Goal: Task Accomplishment & Management: Use online tool/utility

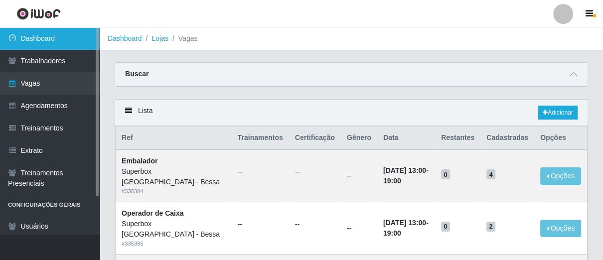
click at [45, 34] on link "Dashboard" at bounding box center [50, 38] width 100 height 22
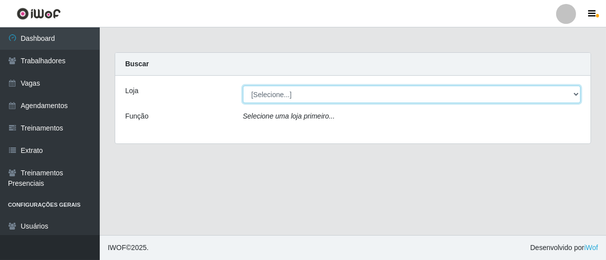
click at [397, 92] on select "[Selecione...] Superbox [GEOGRAPHIC_DATA] - Bessa" at bounding box center [411, 94] width 337 height 17
select select "206"
click at [243, 86] on select "[Selecione...] Superbox [GEOGRAPHIC_DATA] - Bessa" at bounding box center [411, 94] width 337 height 17
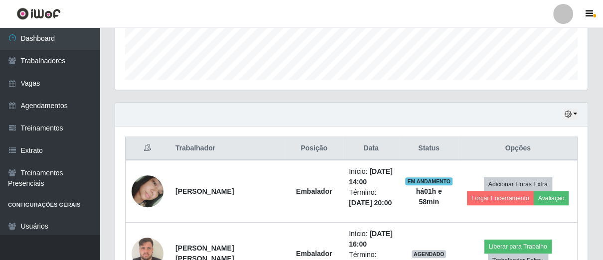
scroll to position [387, 0]
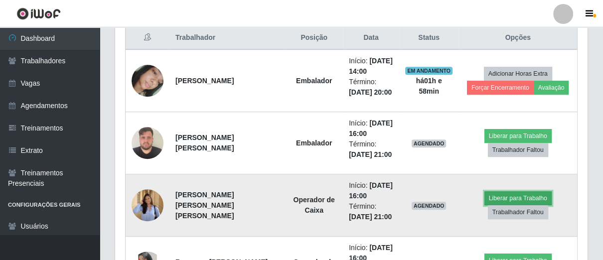
click at [509, 194] on button "Liberar para Trabalho" at bounding box center [517, 198] width 67 height 14
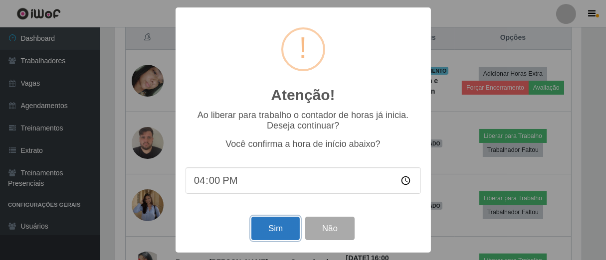
click at [262, 235] on button "Sim" at bounding box center [275, 228] width 48 height 23
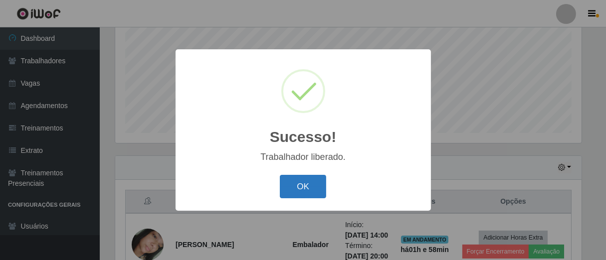
click at [294, 190] on button "OK" at bounding box center [303, 186] width 46 height 23
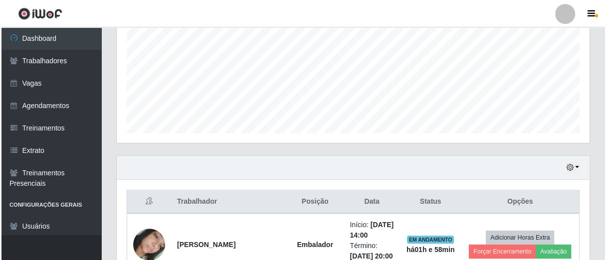
scroll to position [390, 0]
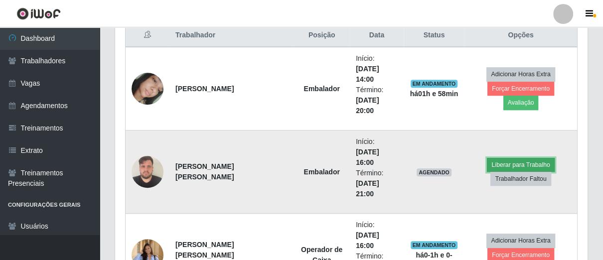
click at [519, 158] on button "Liberar para Trabalho" at bounding box center [520, 165] width 67 height 14
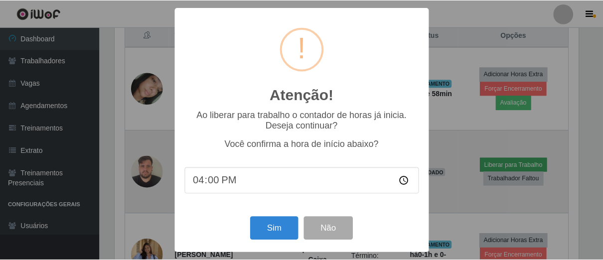
scroll to position [206, 467]
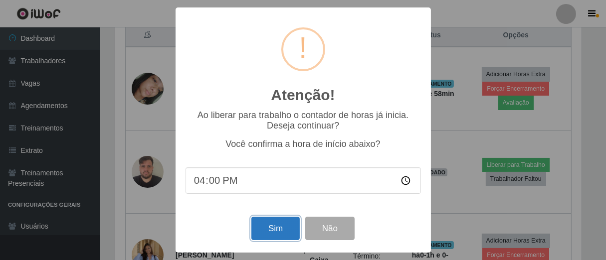
click at [276, 235] on button "Sim" at bounding box center [275, 228] width 48 height 23
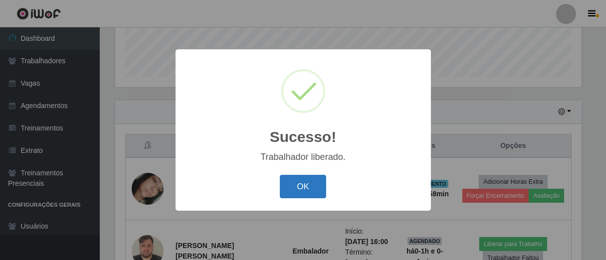
click at [300, 187] on button "OK" at bounding box center [303, 186] width 46 height 23
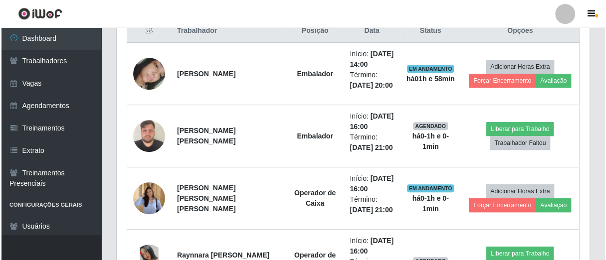
scroll to position [206, 472]
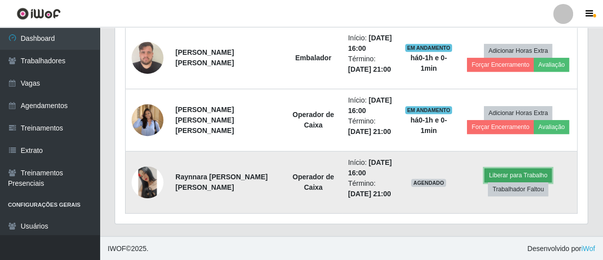
click at [495, 171] on button "Liberar para Trabalho" at bounding box center [517, 175] width 67 height 14
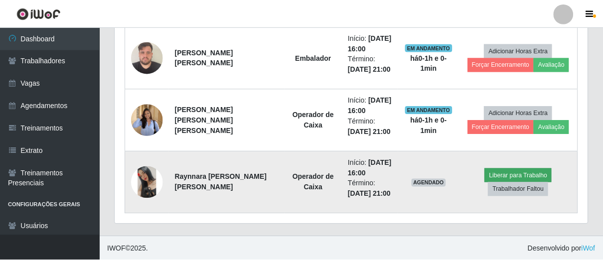
scroll to position [206, 467]
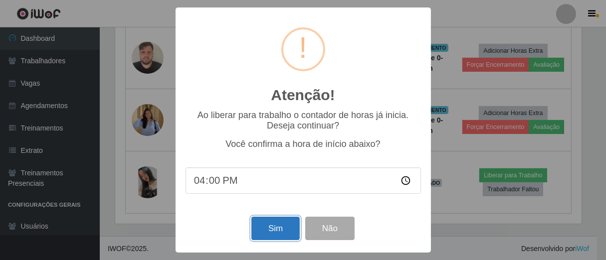
click at [259, 228] on button "Sim" at bounding box center [275, 228] width 48 height 23
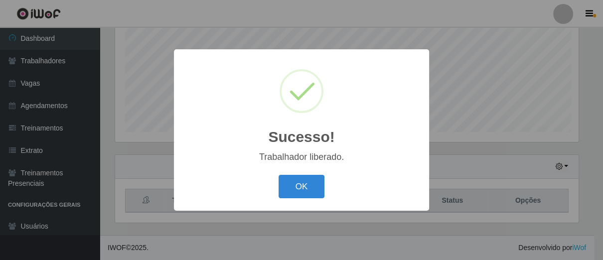
scroll to position [0, 0]
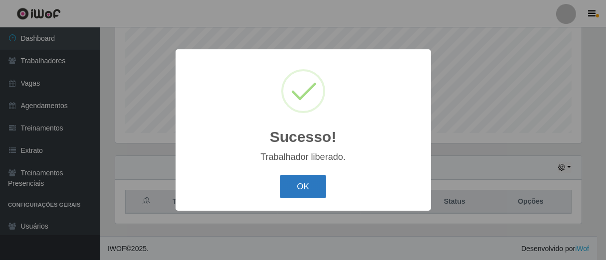
click at [324, 183] on button "OK" at bounding box center [303, 186] width 46 height 23
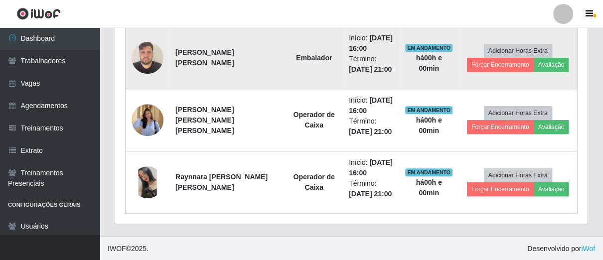
scroll to position [417, 0]
